Goal: Use online tool/utility: Utilize a website feature to perform a specific function

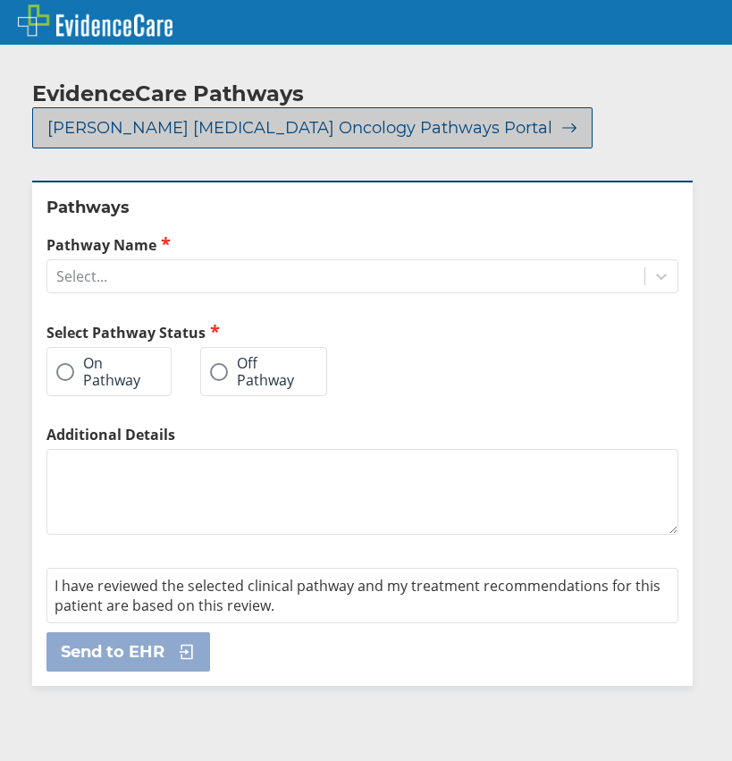
click at [553, 120] on icon at bounding box center [565, 128] width 25 height 16
click at [415, 117] on span "[PERSON_NAME] [MEDICAL_DATA] Oncology Pathways Portal" at bounding box center [299, 127] width 505 height 21
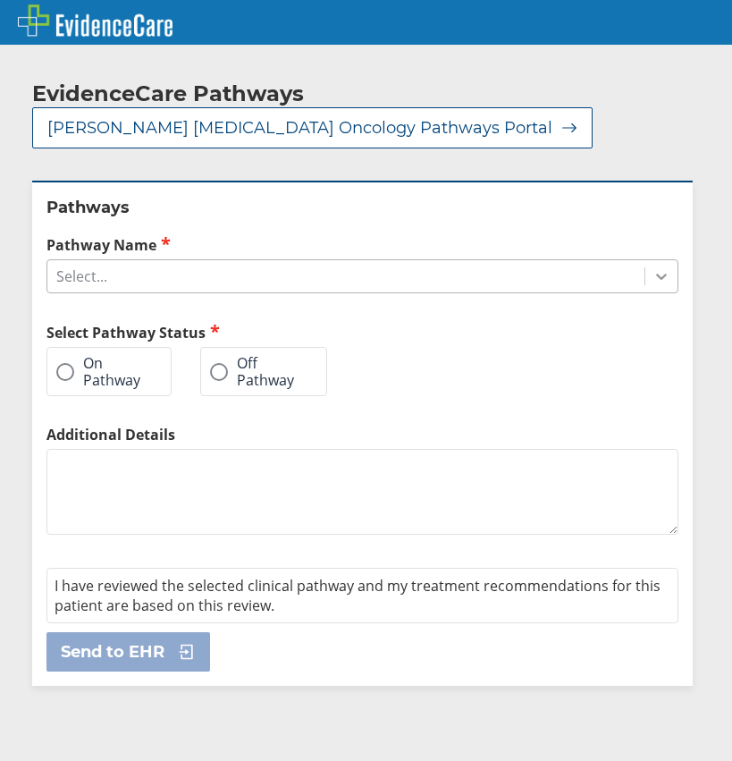
click at [653, 267] on icon at bounding box center [662, 276] width 18 height 18
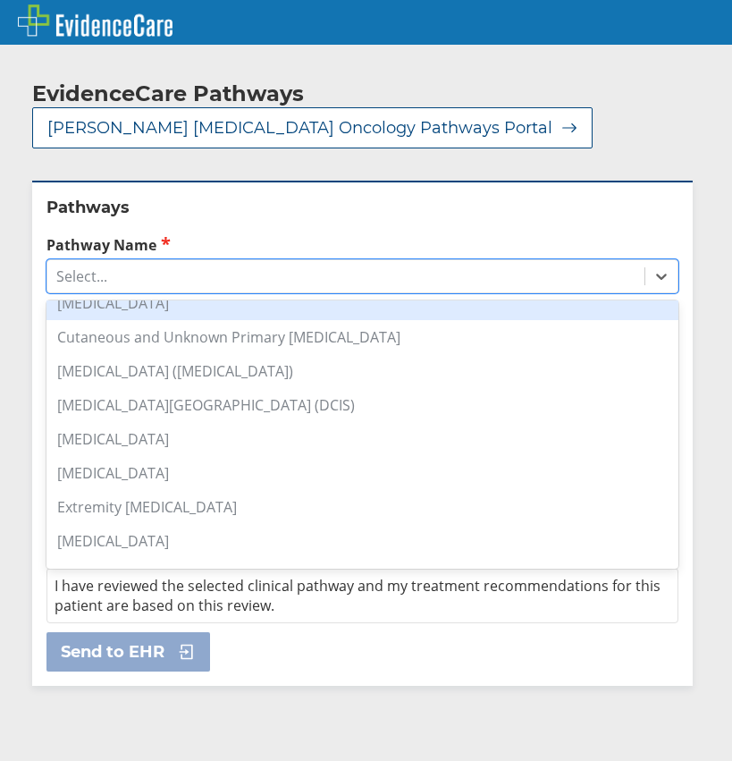
scroll to position [268, 0]
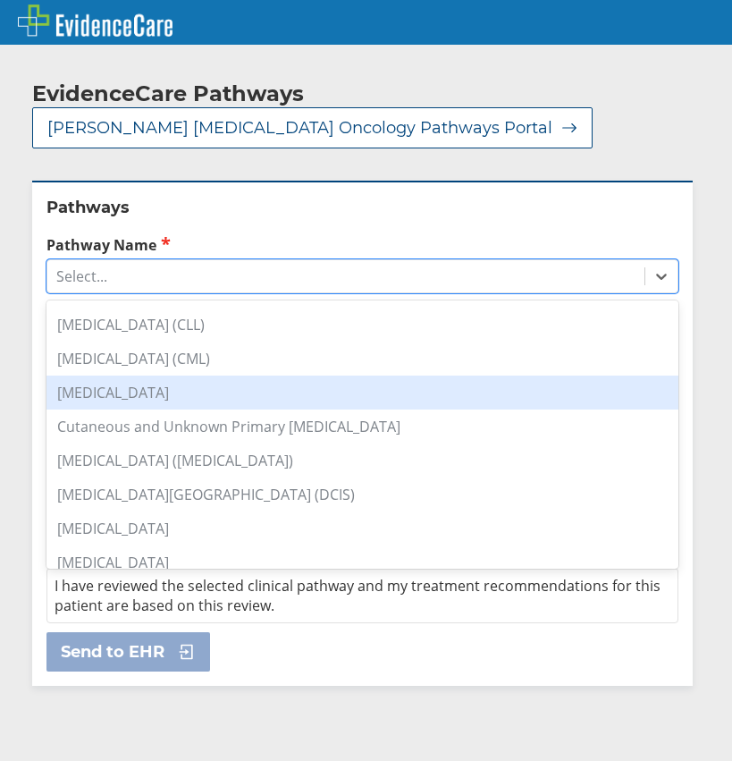
click at [121, 376] on div "[MEDICAL_DATA]" at bounding box center [362, 393] width 632 height 34
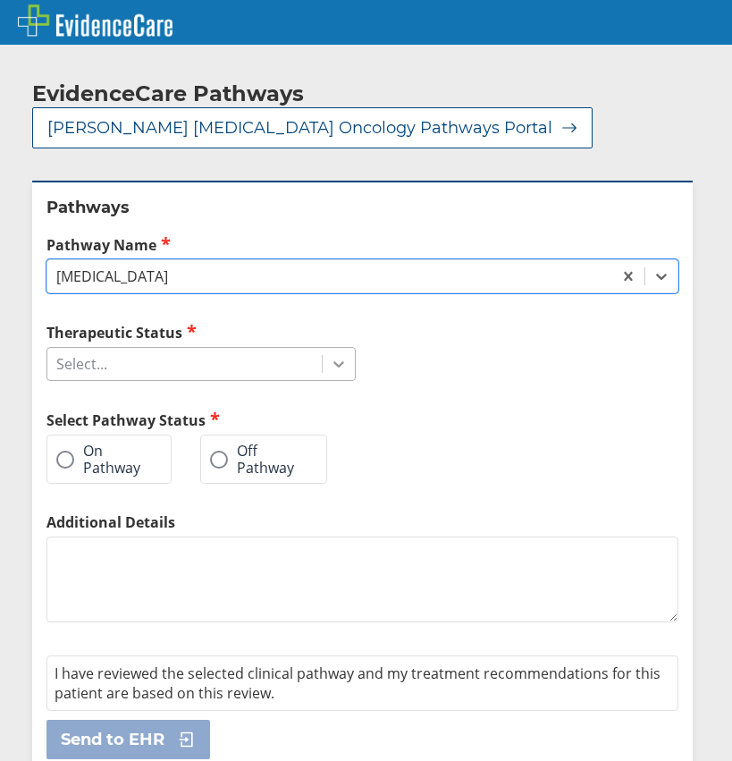
click at [330, 355] on icon at bounding box center [339, 364] width 18 height 18
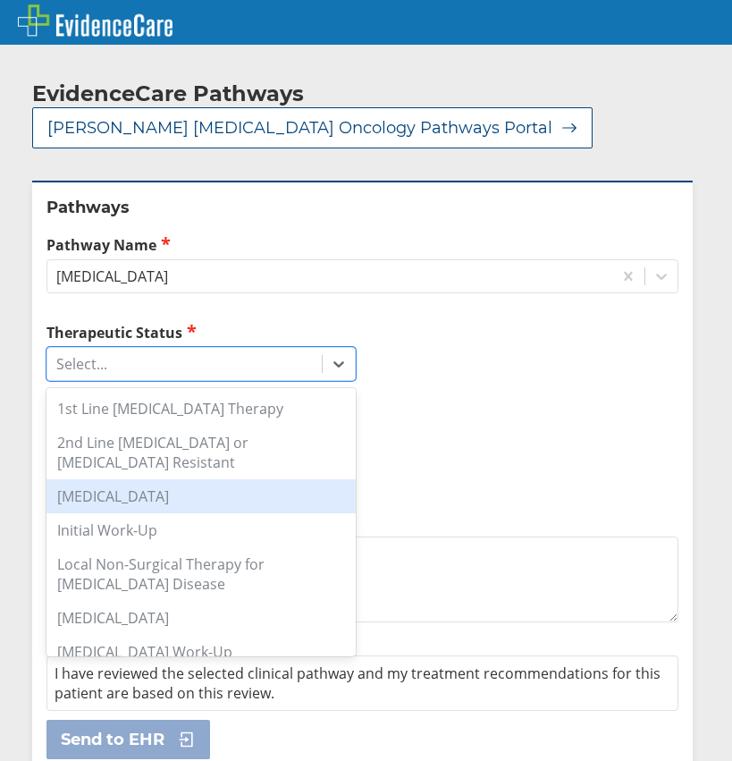
click at [158, 479] on div "[MEDICAL_DATA]" at bounding box center [200, 496] width 309 height 34
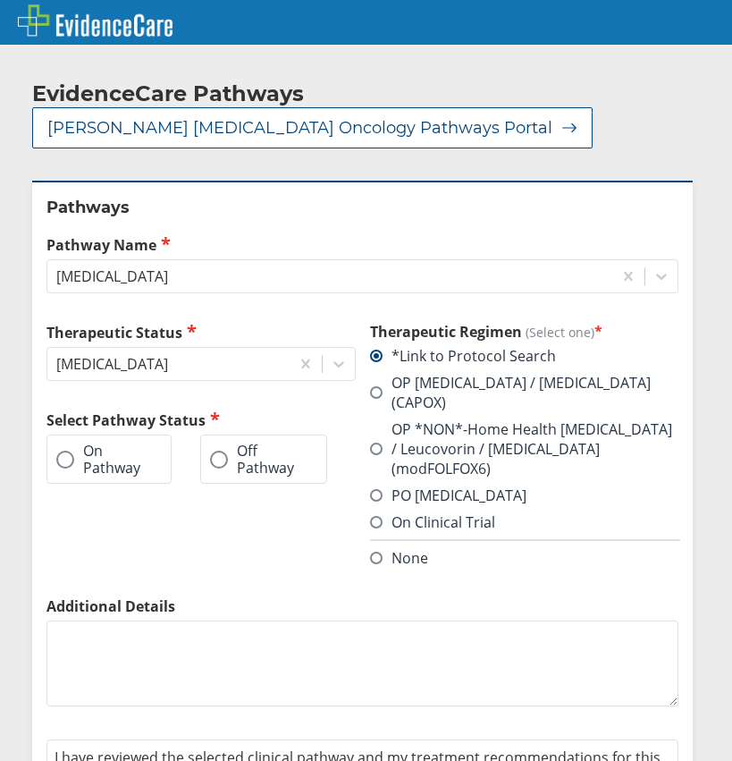
click at [72, 451] on span at bounding box center [65, 460] width 18 height 18
click at [0, 0] on input "On Pathway" at bounding box center [0, 0] width 0 height 0
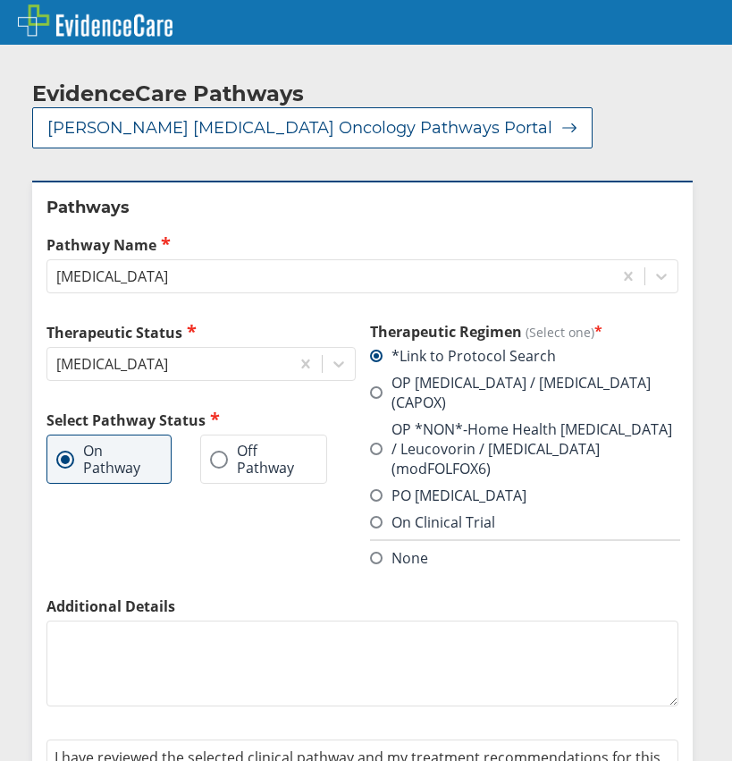
click at [370, 443] on span at bounding box center [376, 449] width 13 height 13
click at [0, 0] on input "OP *NON*-Home Health [MEDICAL_DATA] / Leucovorin / [MEDICAL_DATA] (modFOLFOX6)" at bounding box center [0, 0] width 0 height 0
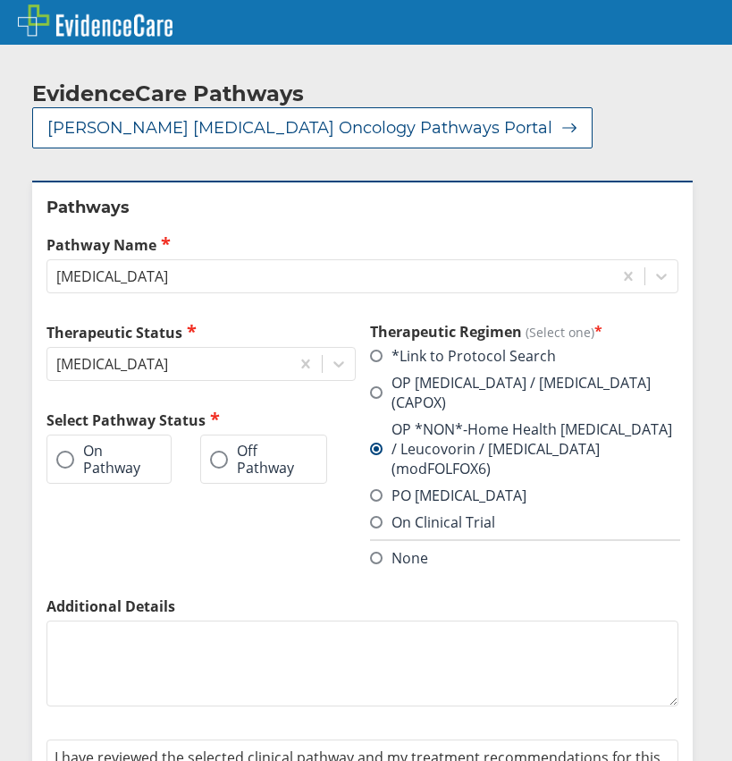
scroll to position [46, 0]
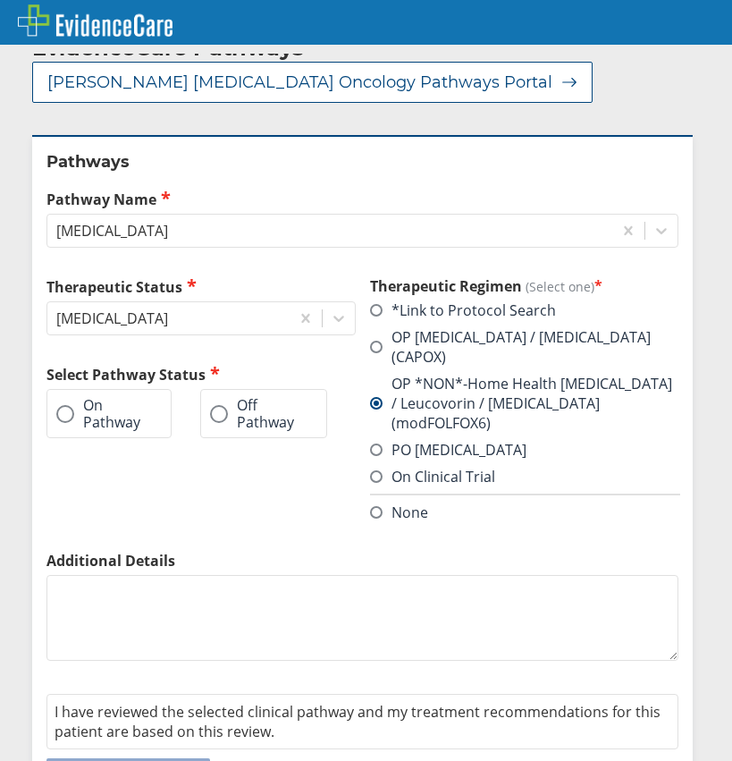
click at [67, 405] on span at bounding box center [65, 414] width 18 height 18
click at [0, 0] on input "On Pathway" at bounding box center [0, 0] width 0 height 0
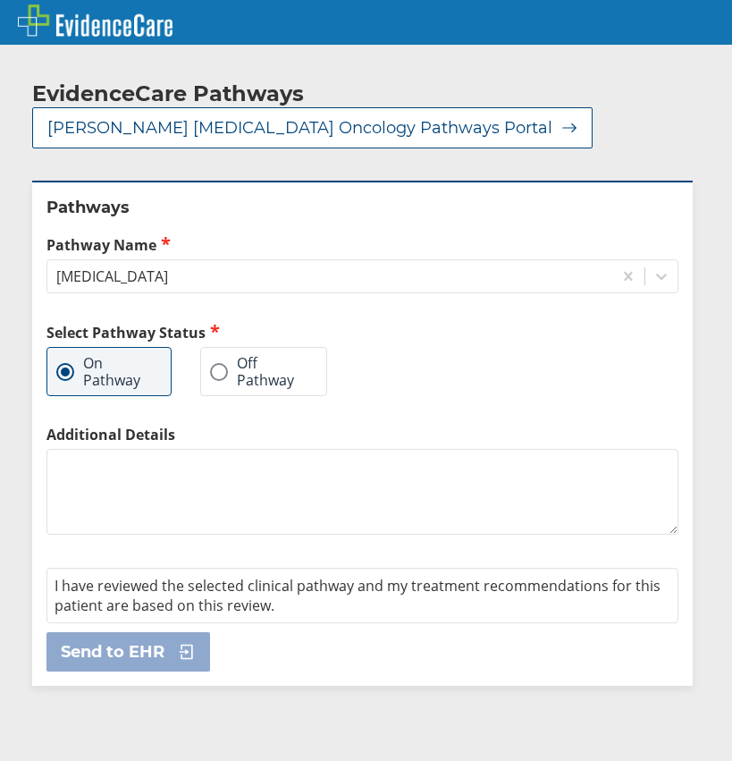
scroll to position [0, 0]
